Goal: Find specific page/section

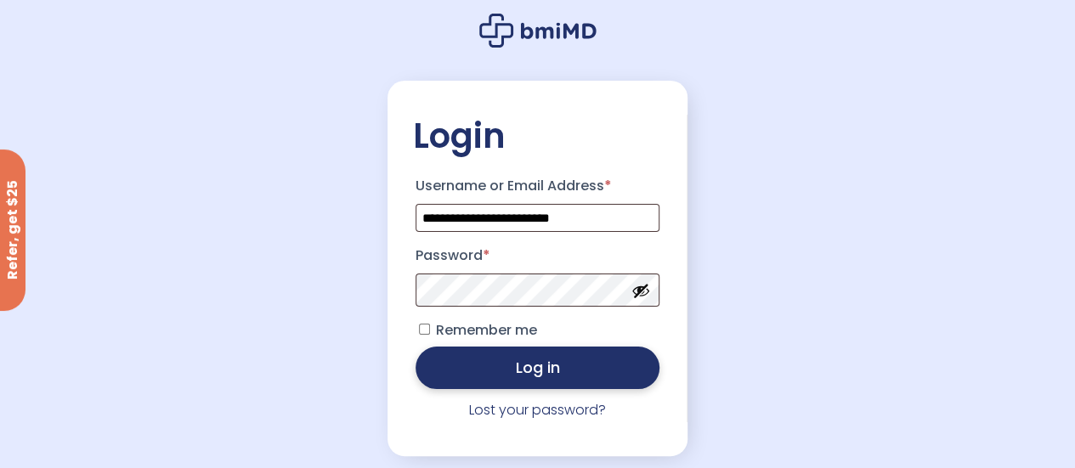
click at [527, 371] on button "Log in" at bounding box center [538, 368] width 245 height 42
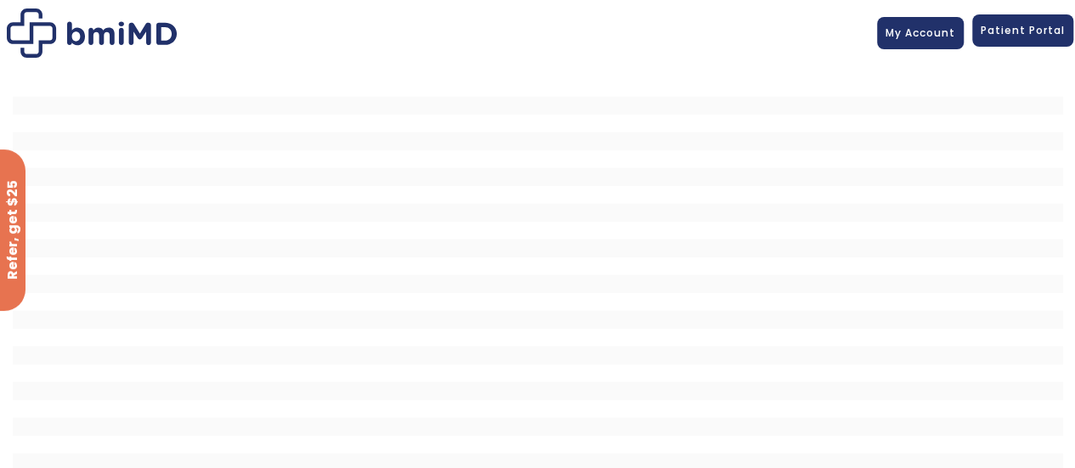
click at [1037, 26] on span "Patient Portal" at bounding box center [1023, 30] width 84 height 14
click at [1037, 24] on span "Patient Portal" at bounding box center [1023, 30] width 84 height 14
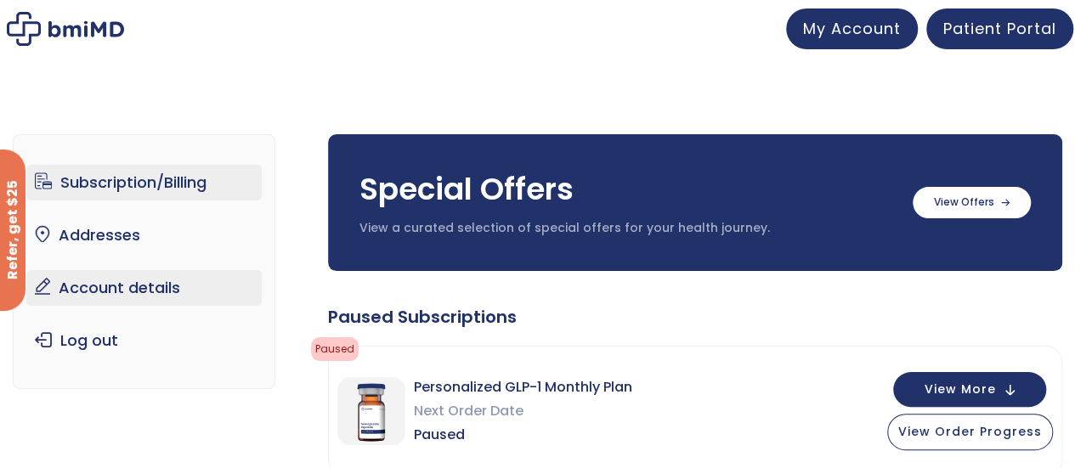
click at [140, 274] on link "Account details" at bounding box center [143, 288] width 235 height 36
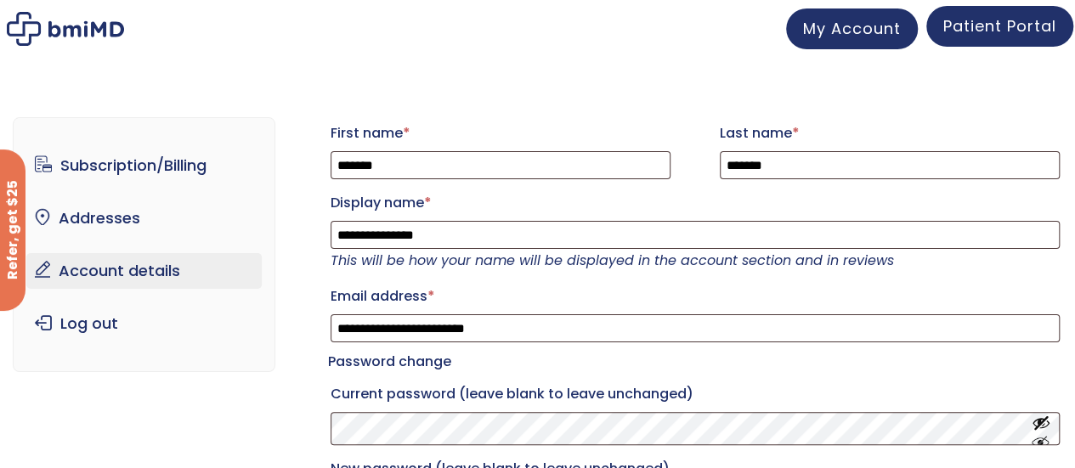
click at [977, 23] on span "Patient Portal" at bounding box center [999, 25] width 113 height 21
